Goal: Information Seeking & Learning: Learn about a topic

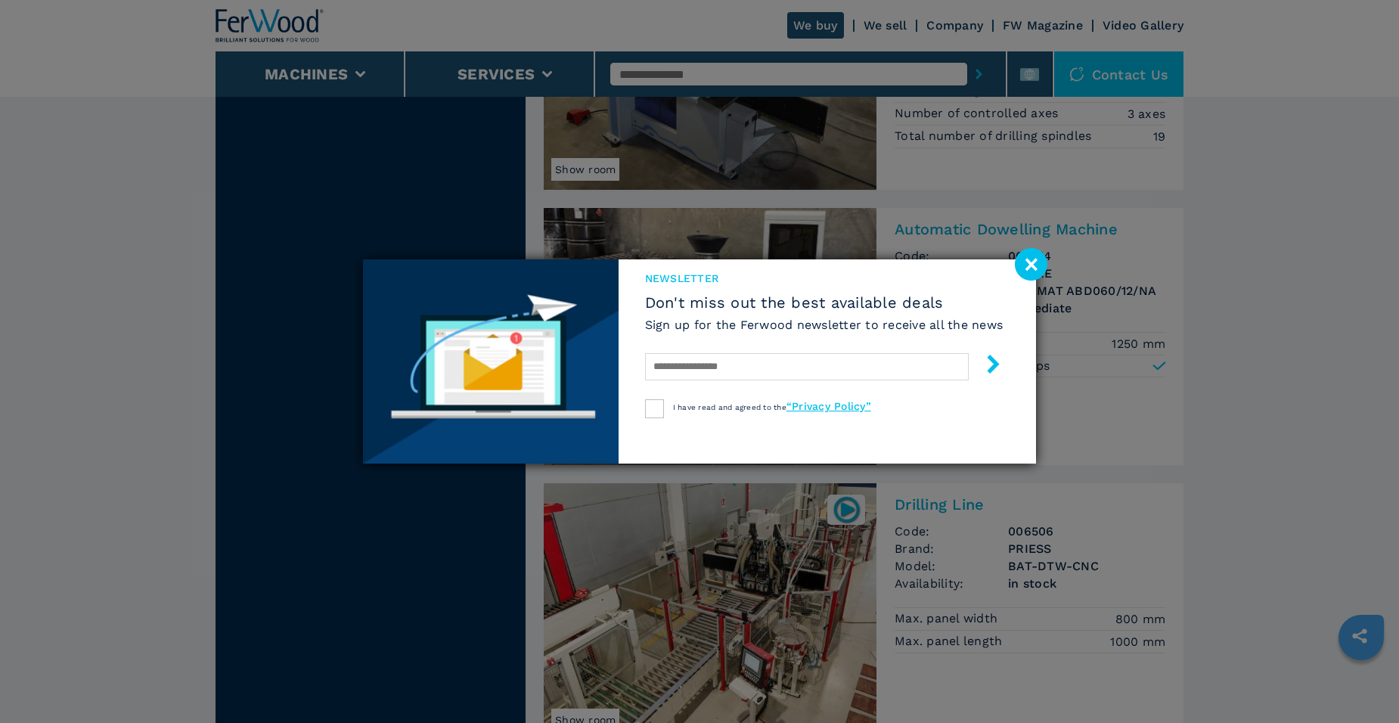
scroll to position [1520, 0]
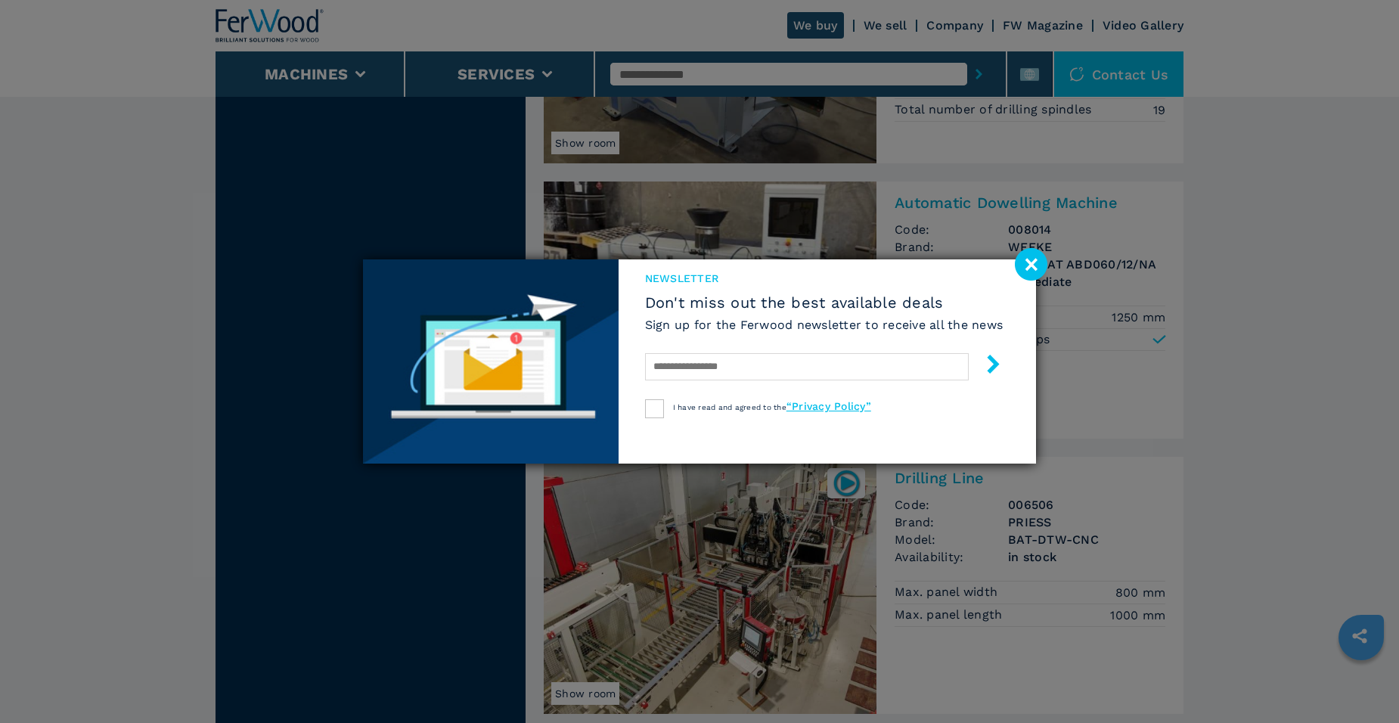
click at [1029, 261] on image at bounding box center [1031, 264] width 33 height 33
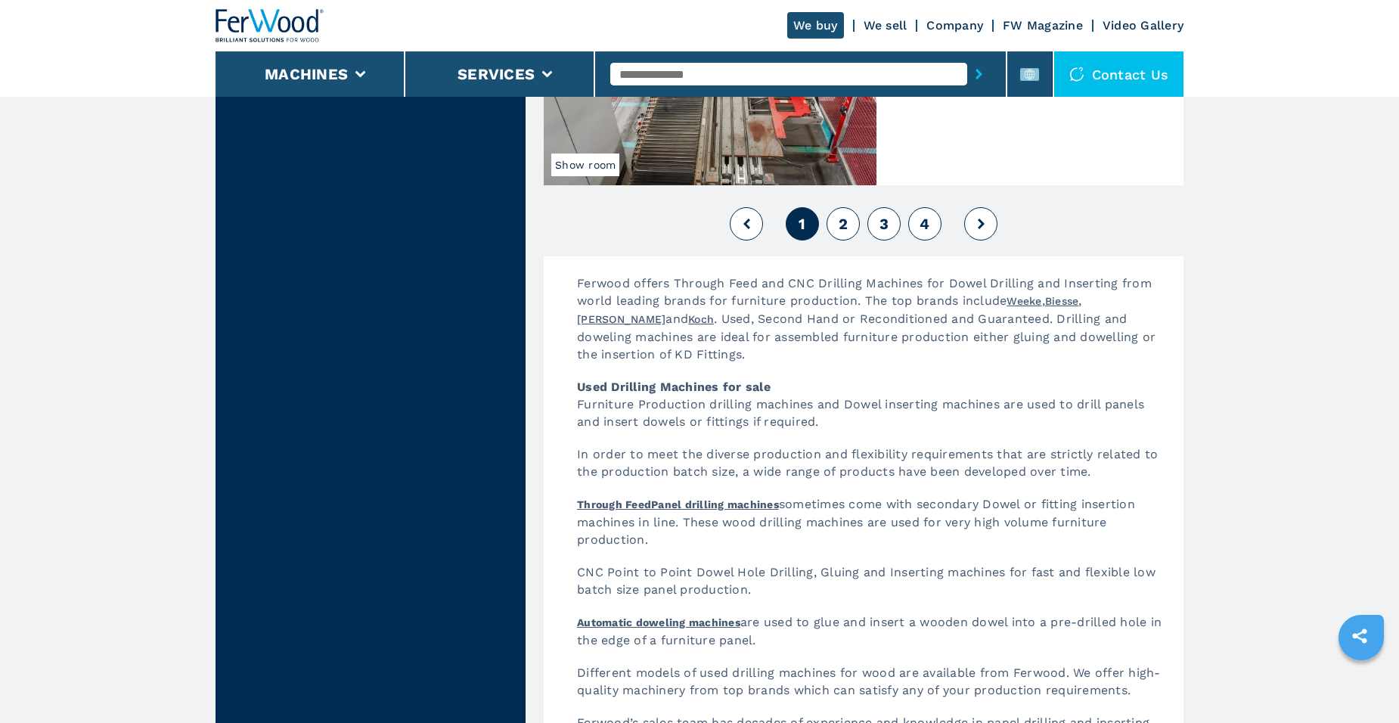
scroll to position [3562, 0]
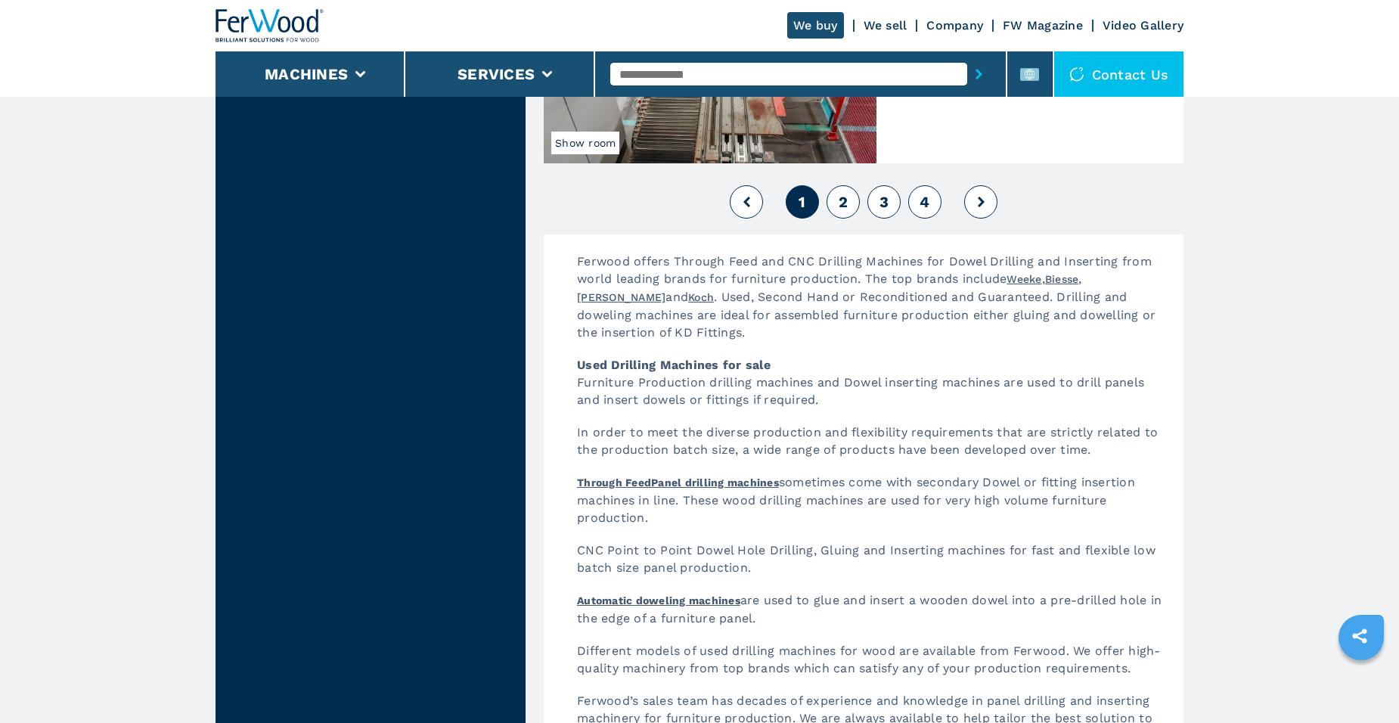
click at [842, 201] on span "2" at bounding box center [843, 202] width 9 height 18
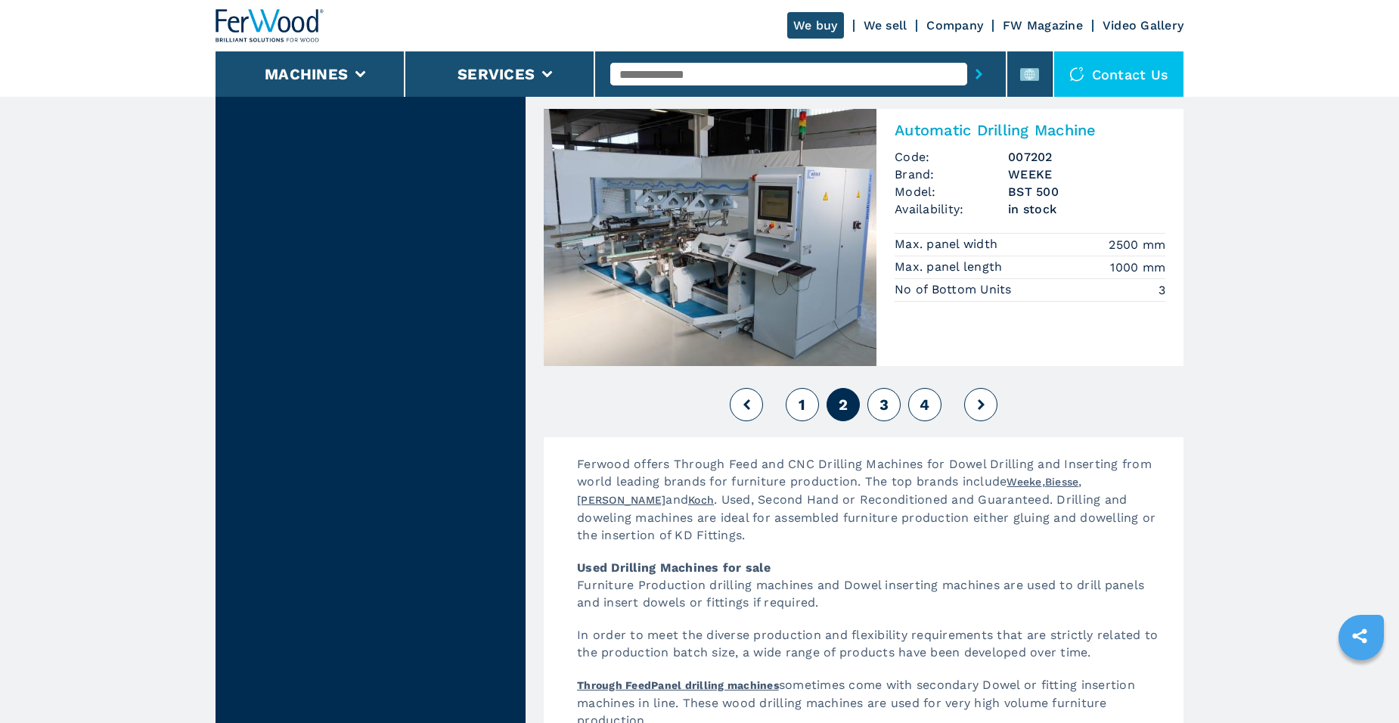
scroll to position [3555, 0]
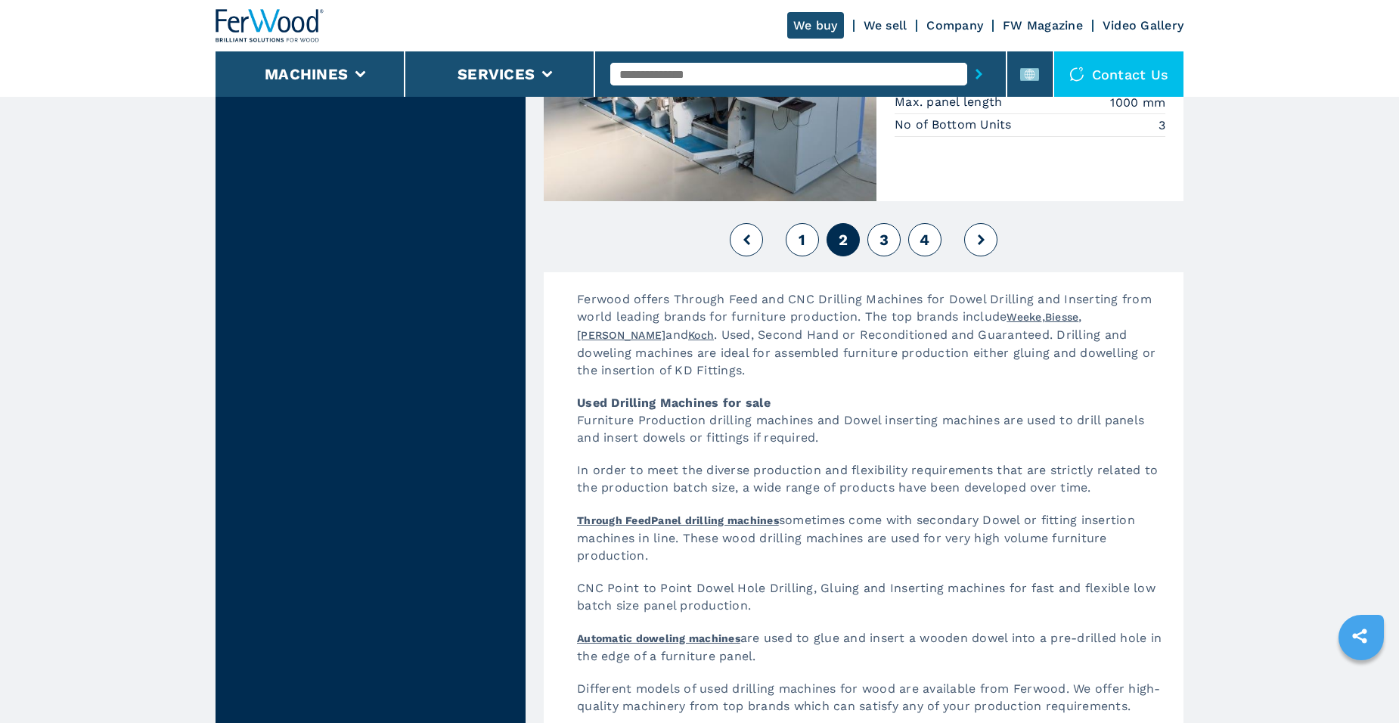
click at [883, 231] on span "3" at bounding box center [884, 240] width 9 height 18
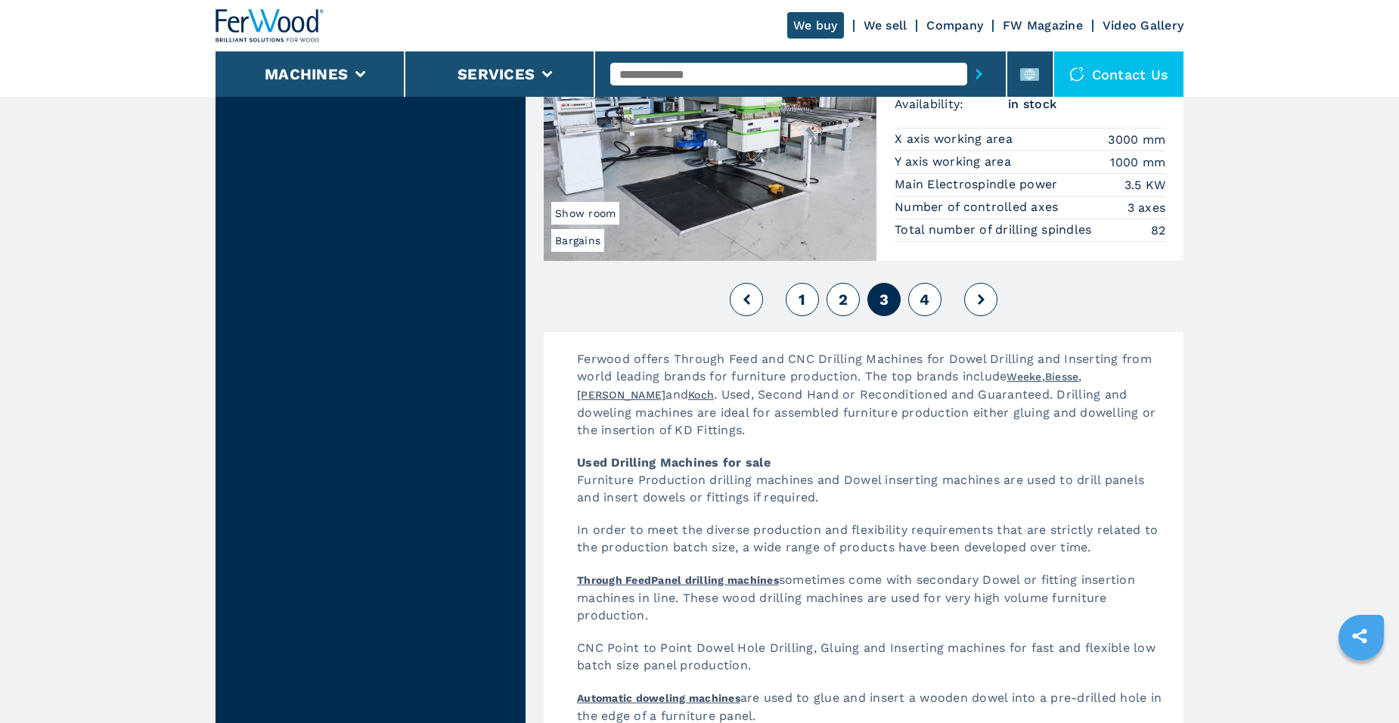
scroll to position [3479, 0]
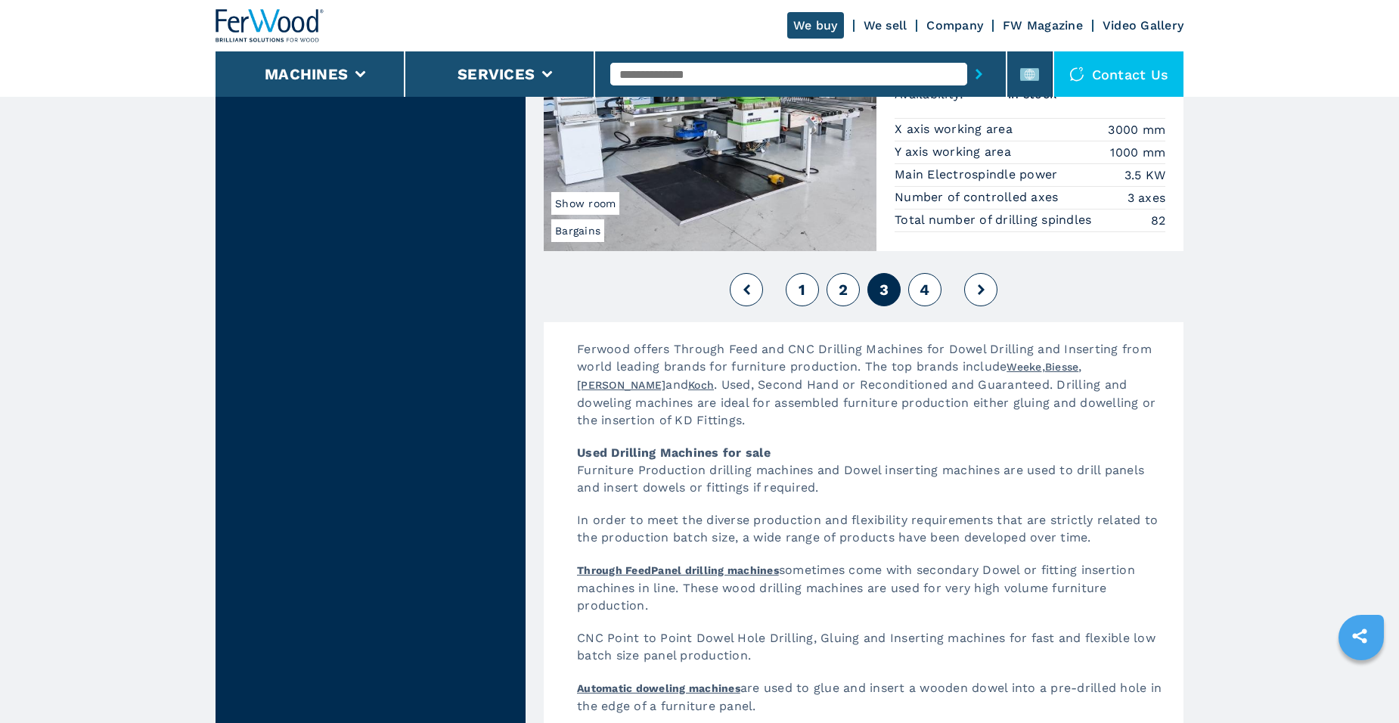
click at [927, 293] on span "4" at bounding box center [925, 290] width 10 height 18
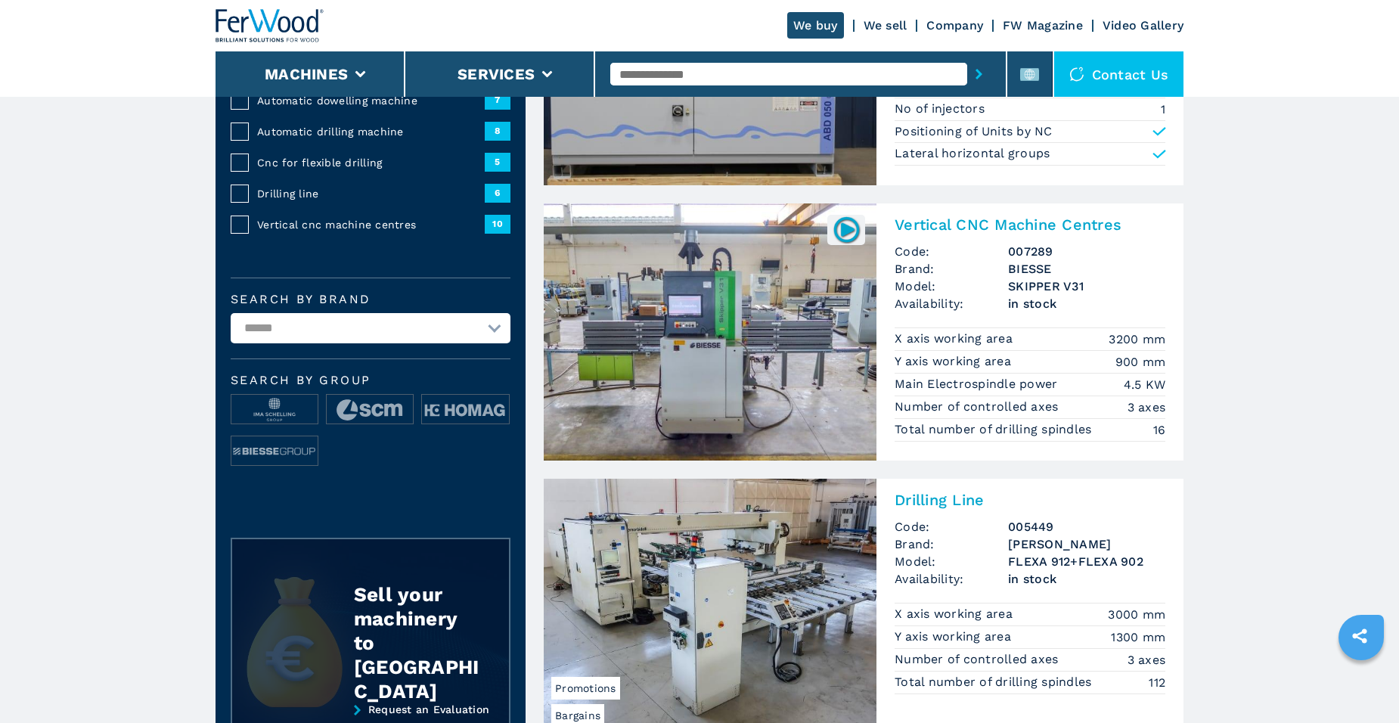
scroll to position [227, 0]
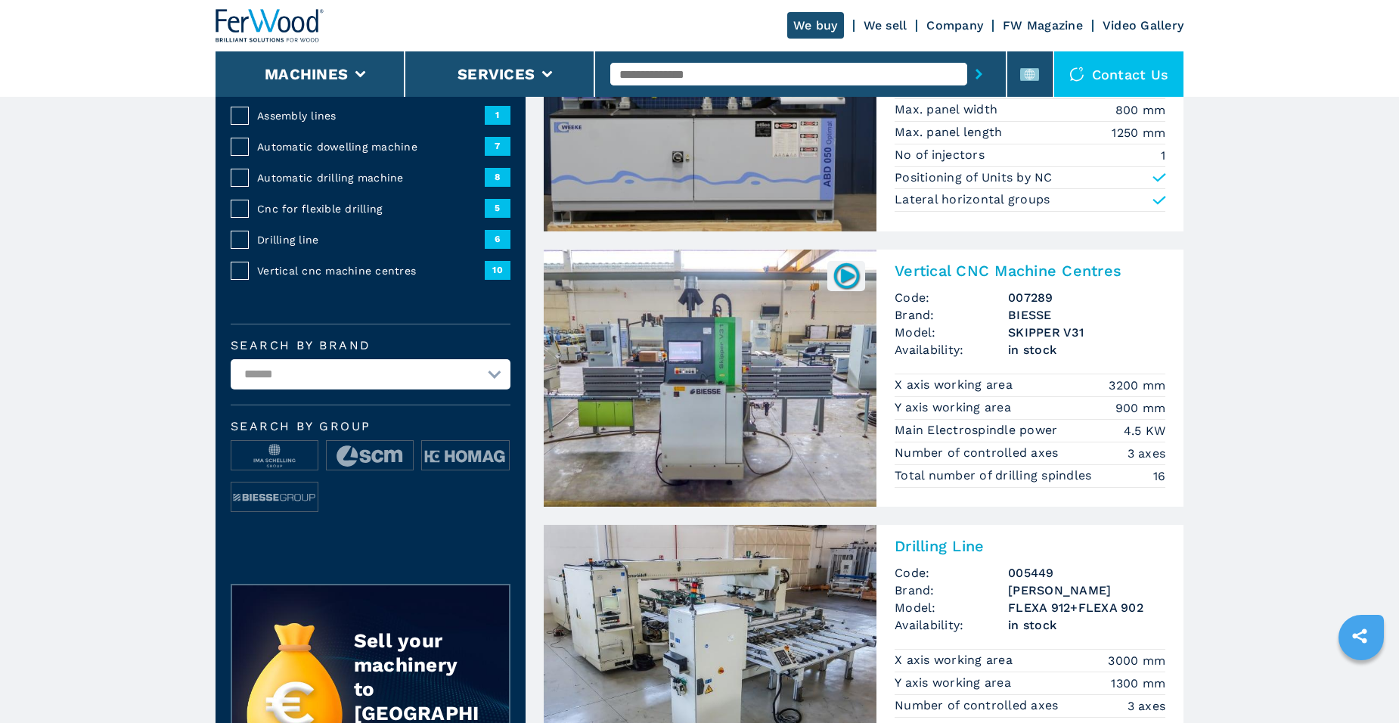
click at [670, 71] on input "text" at bounding box center [788, 74] width 356 height 23
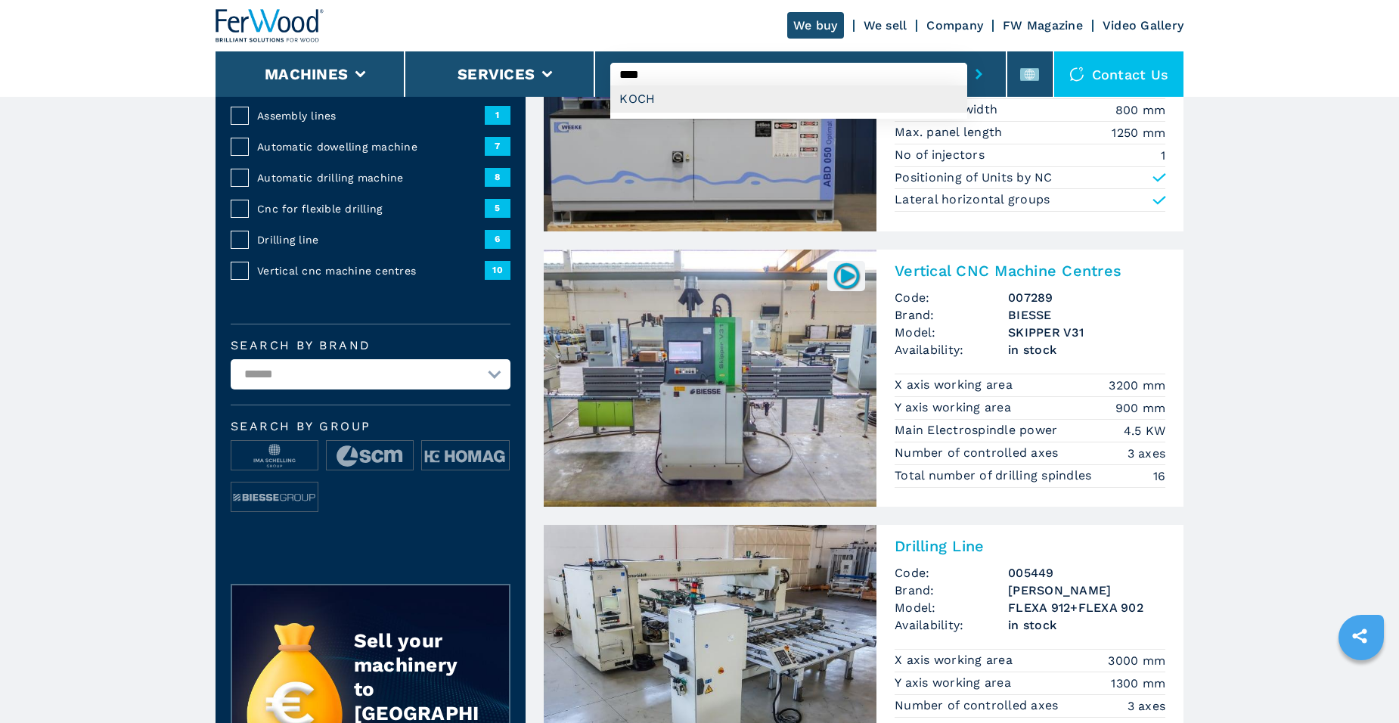
click at [629, 97] on div "KOCH" at bounding box center [788, 98] width 356 height 27
type input "****"
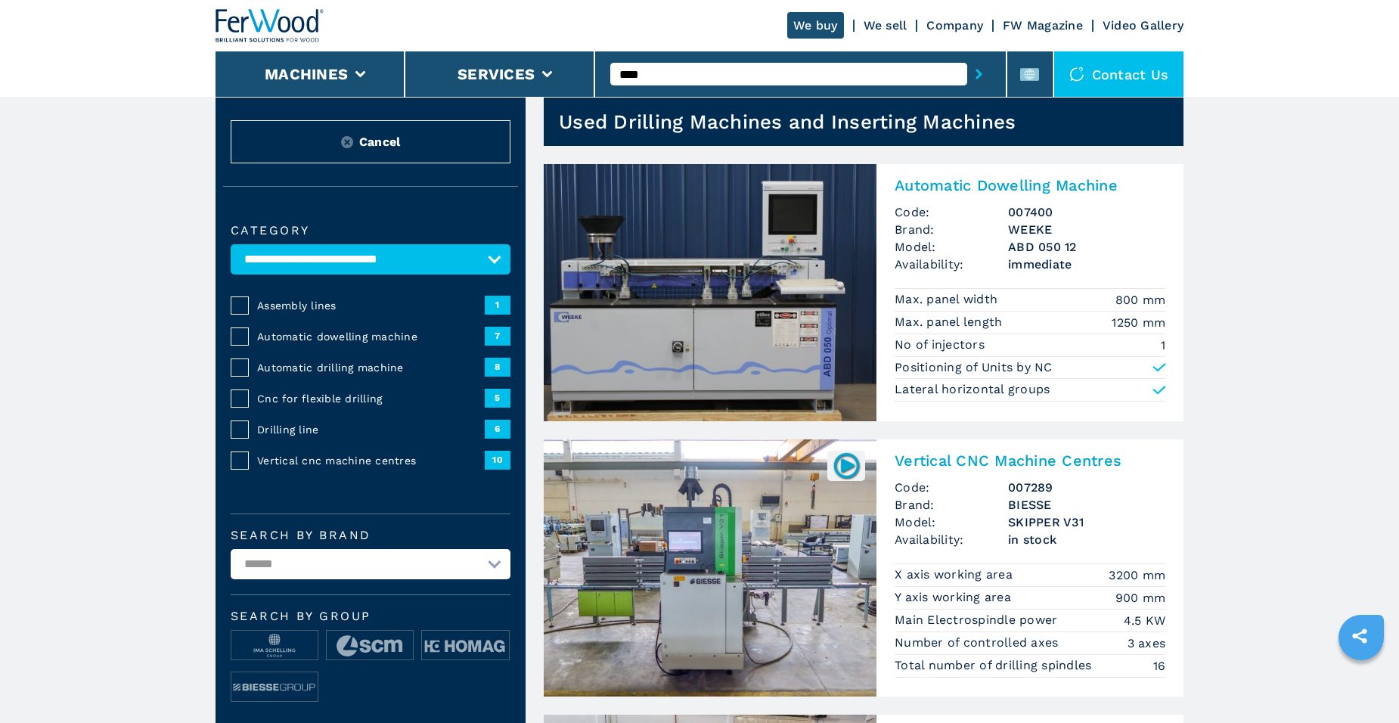
scroll to position [0, 0]
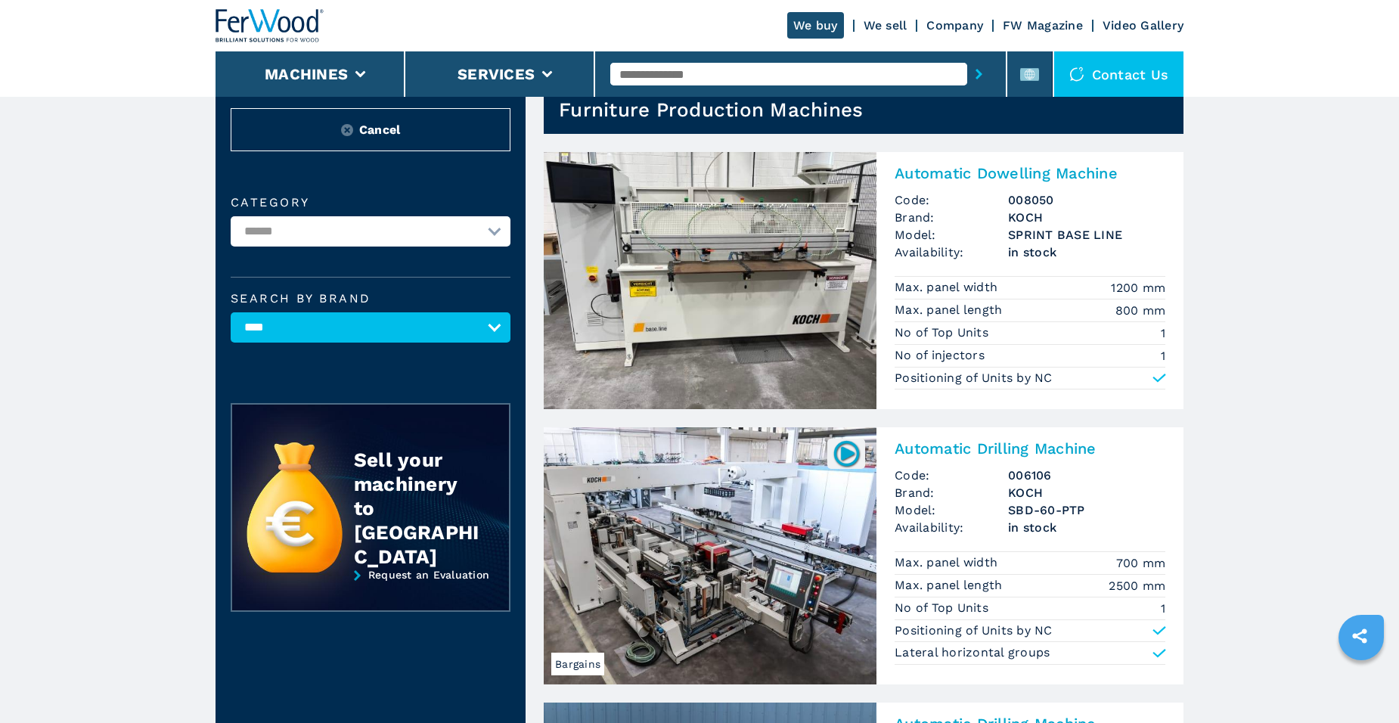
scroll to position [76, 0]
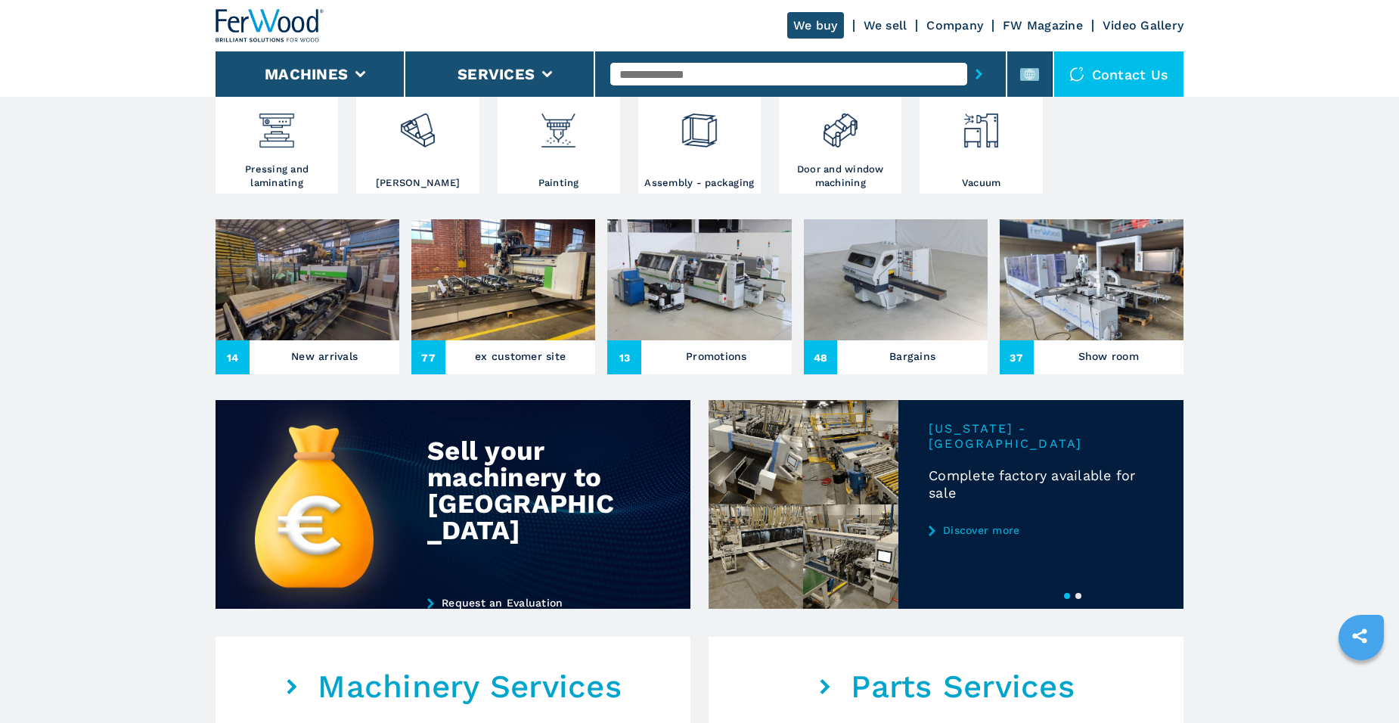
scroll to position [529, 0]
